Goal: Information Seeking & Learning: Learn about a topic

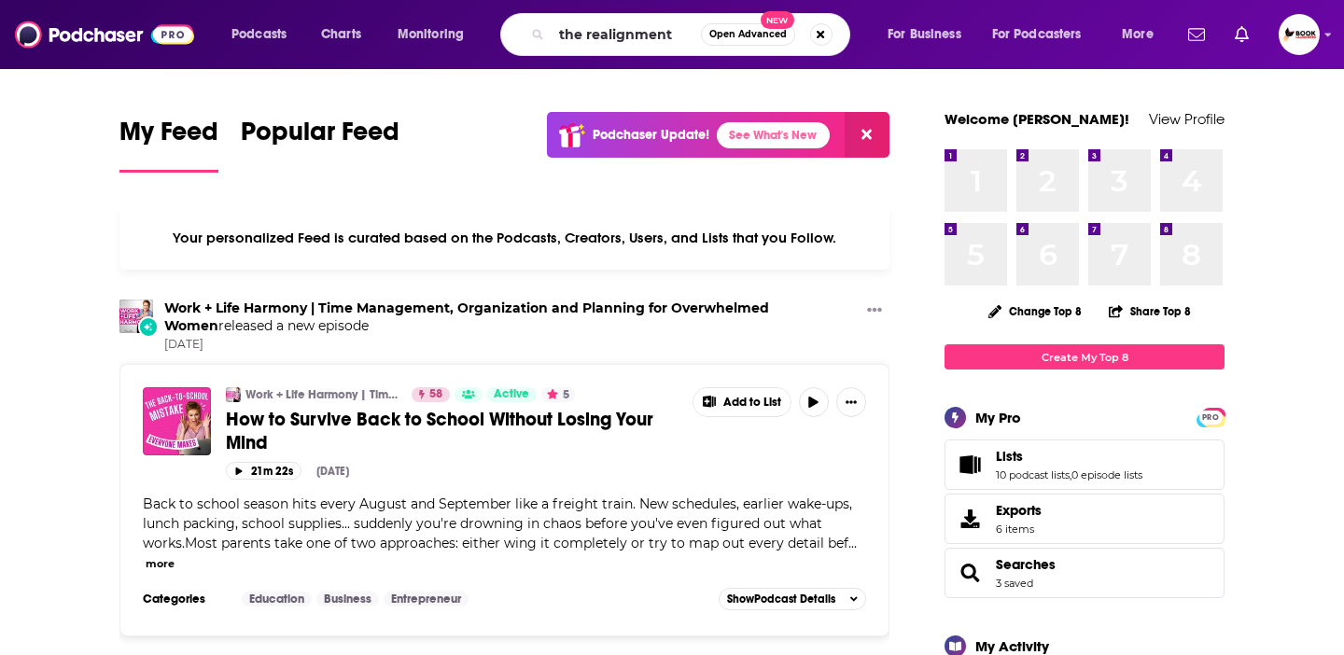
type input "the realignment"
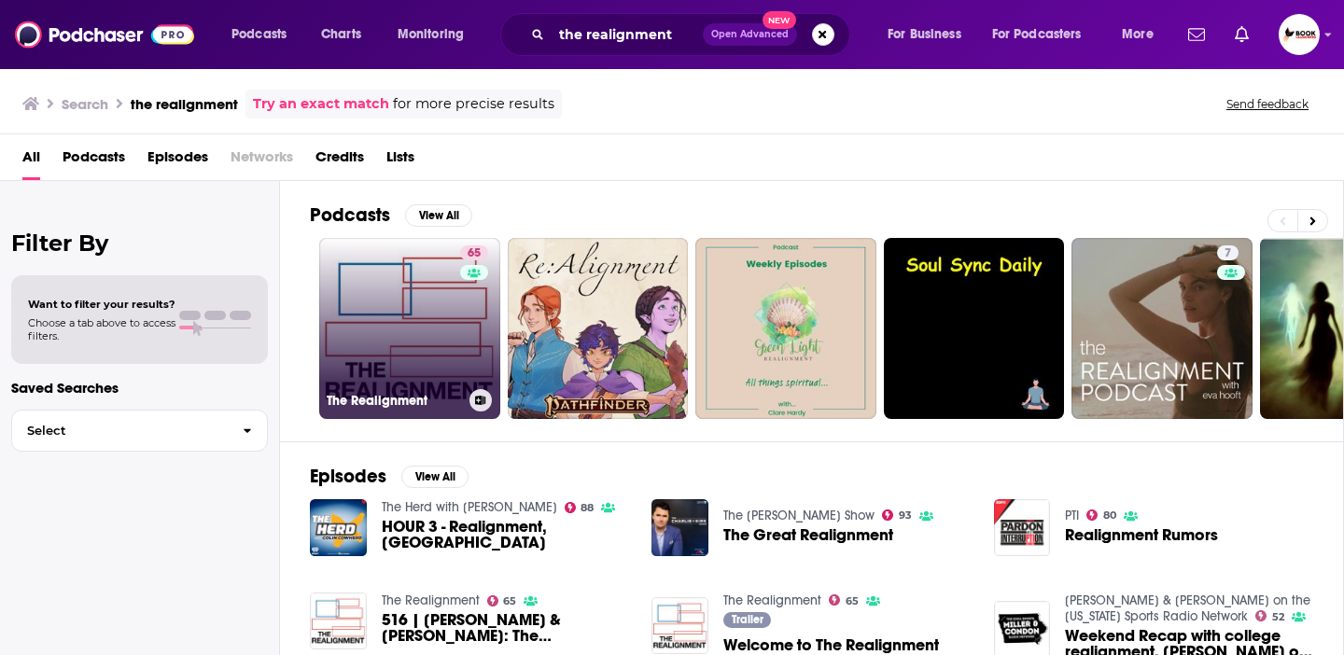
click at [446, 281] on link "65 The Realignment" at bounding box center [409, 328] width 181 height 181
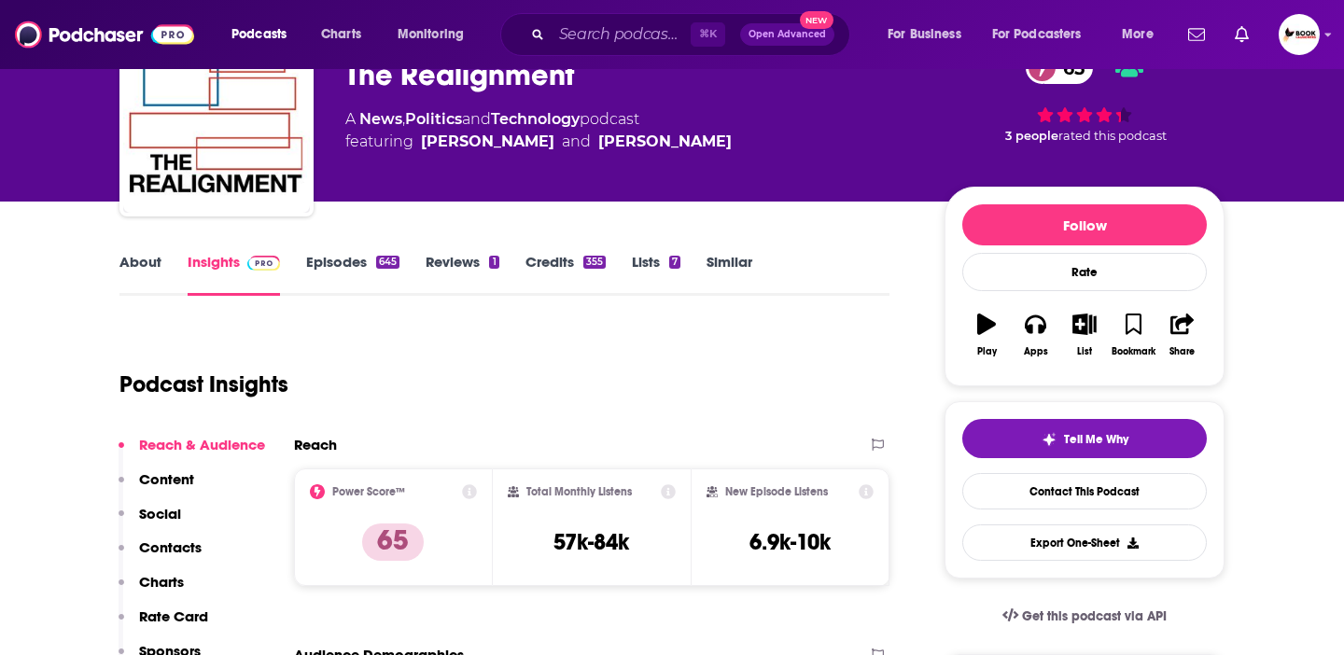
scroll to position [122, 0]
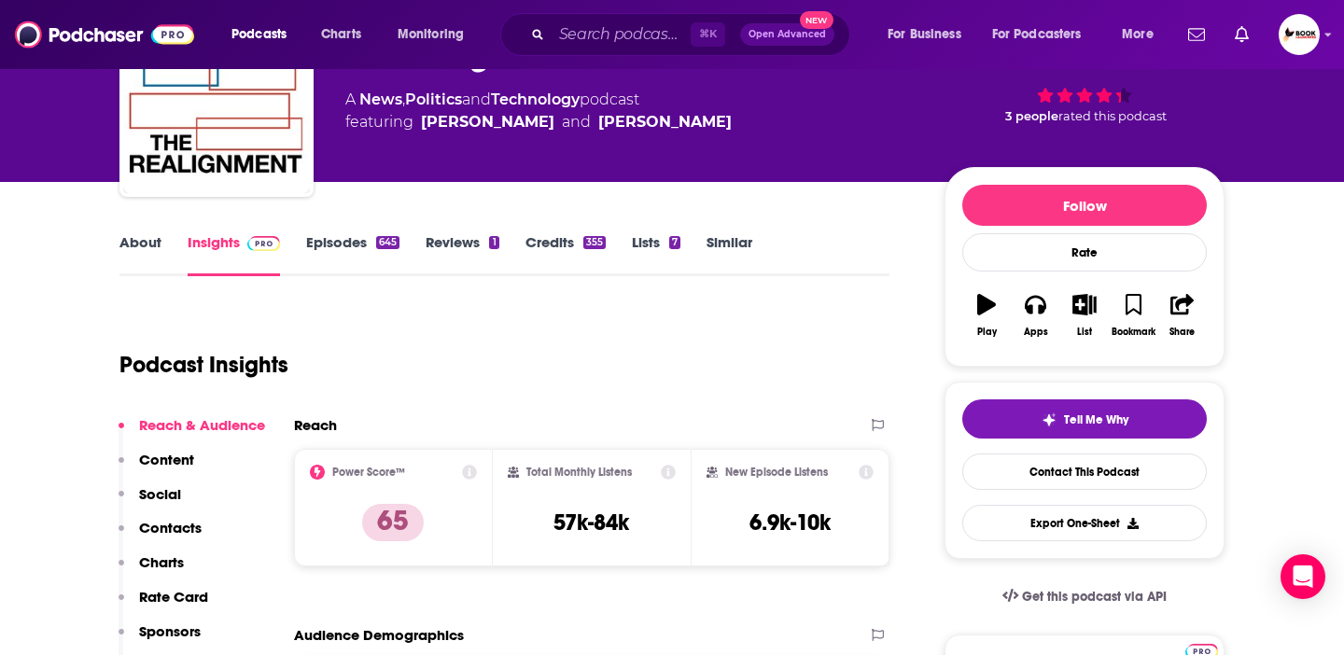
click at [143, 246] on link "About" at bounding box center [140, 254] width 42 height 43
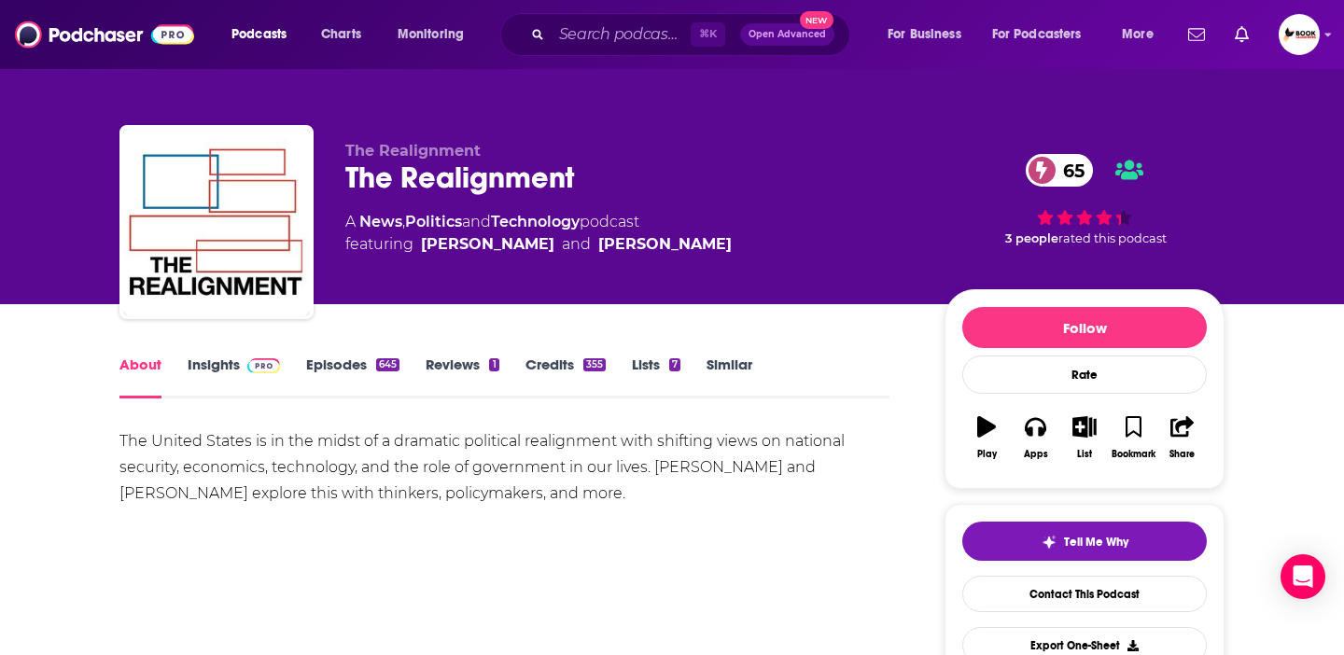
drag, startPoint x: 569, startPoint y: 494, endPoint x: 111, endPoint y: 440, distance: 461.3
copy div "The United States is in the midst of a dramatic political realignment with shif…"
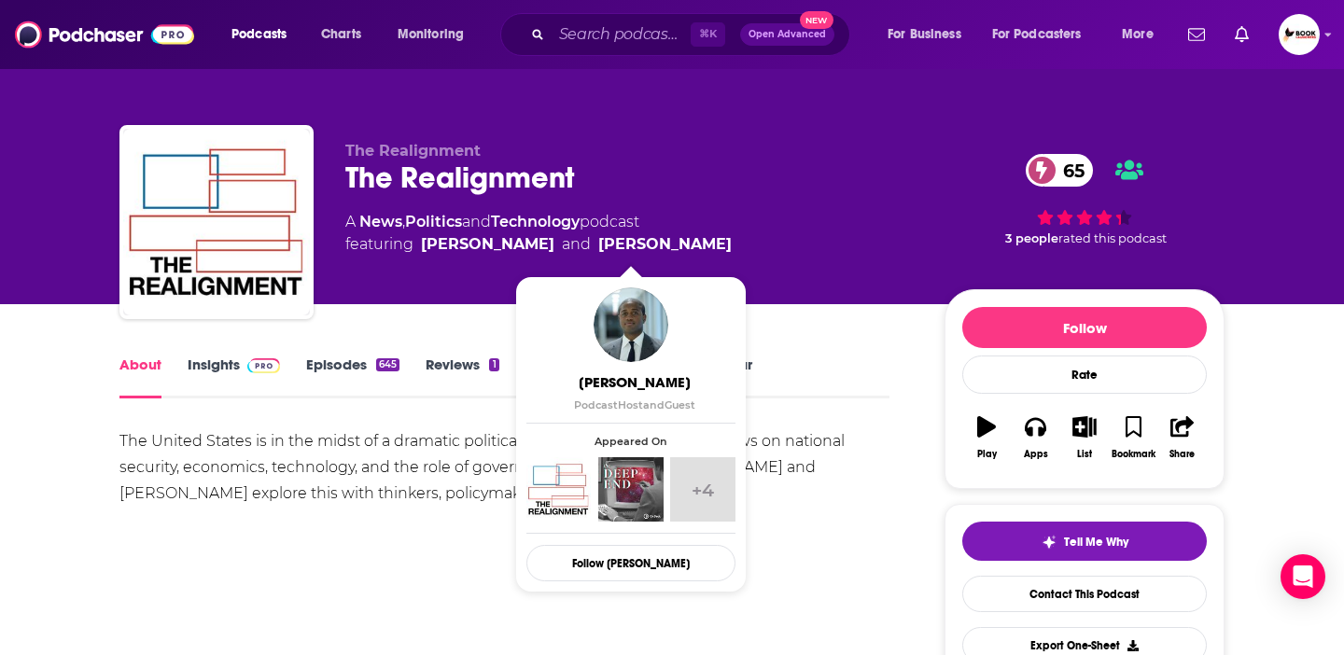
click at [412, 563] on div "The United States is in the midst of a dramatic political realignment with shif…" at bounding box center [504, 513] width 770 height 171
